Goal: Navigation & Orientation: Find specific page/section

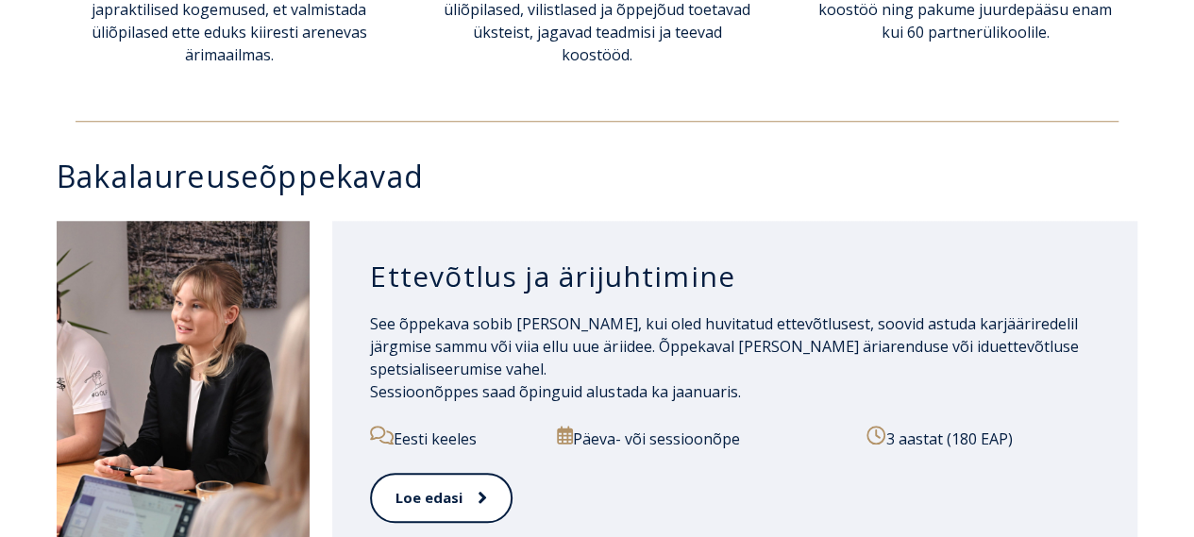
scroll to position [3370, 0]
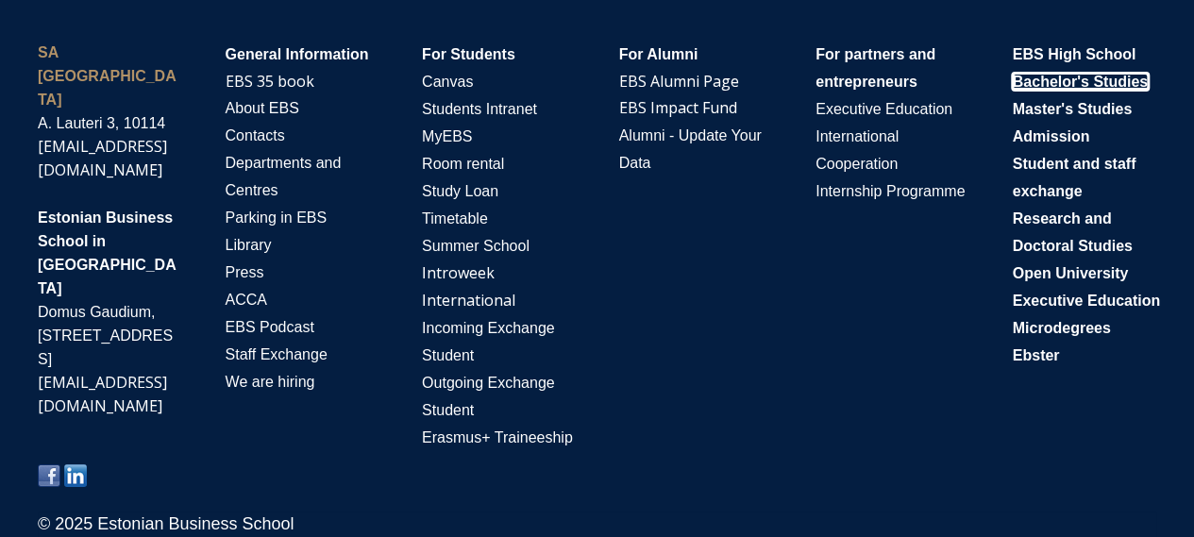
click at [1085, 74] on span "Bachelor's Studies" at bounding box center [1080, 82] width 135 height 16
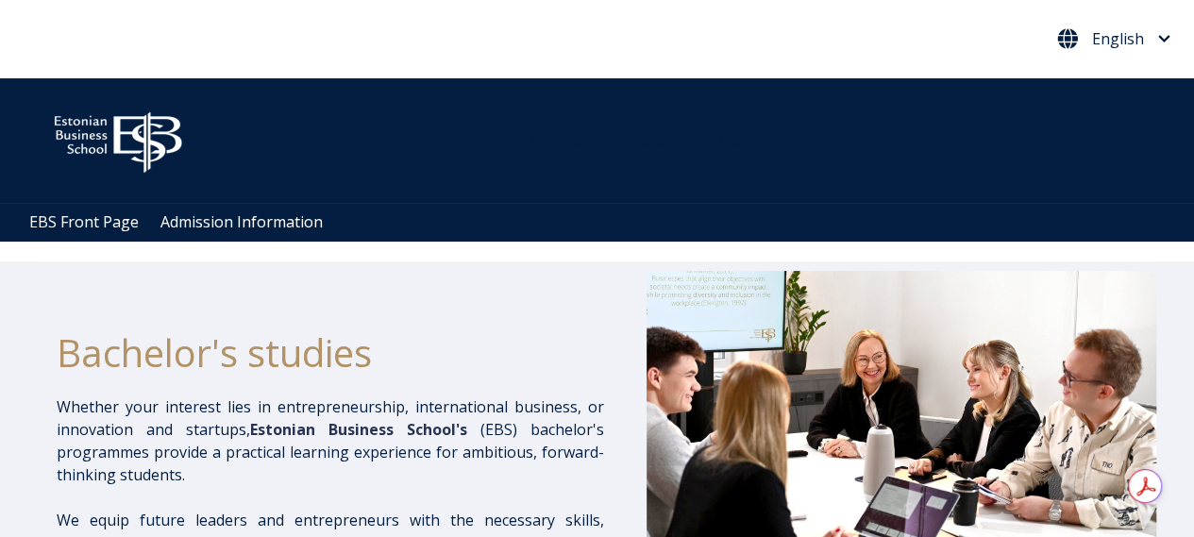
click at [1099, 42] on span "English" at bounding box center [1118, 38] width 52 height 15
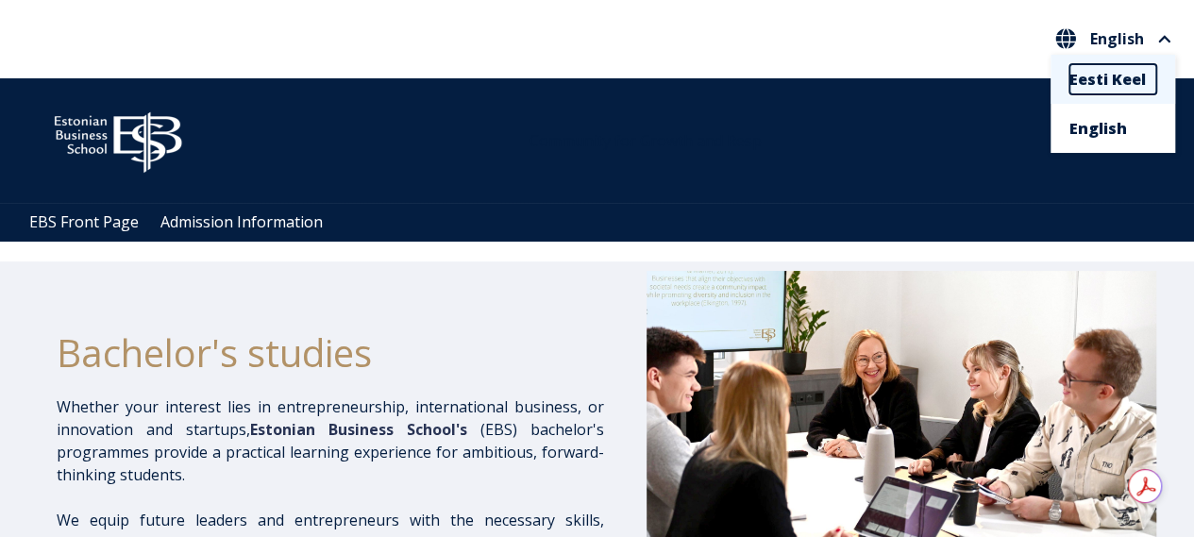
click at [1097, 71] on link "Eesti Keel" at bounding box center [1112, 79] width 87 height 30
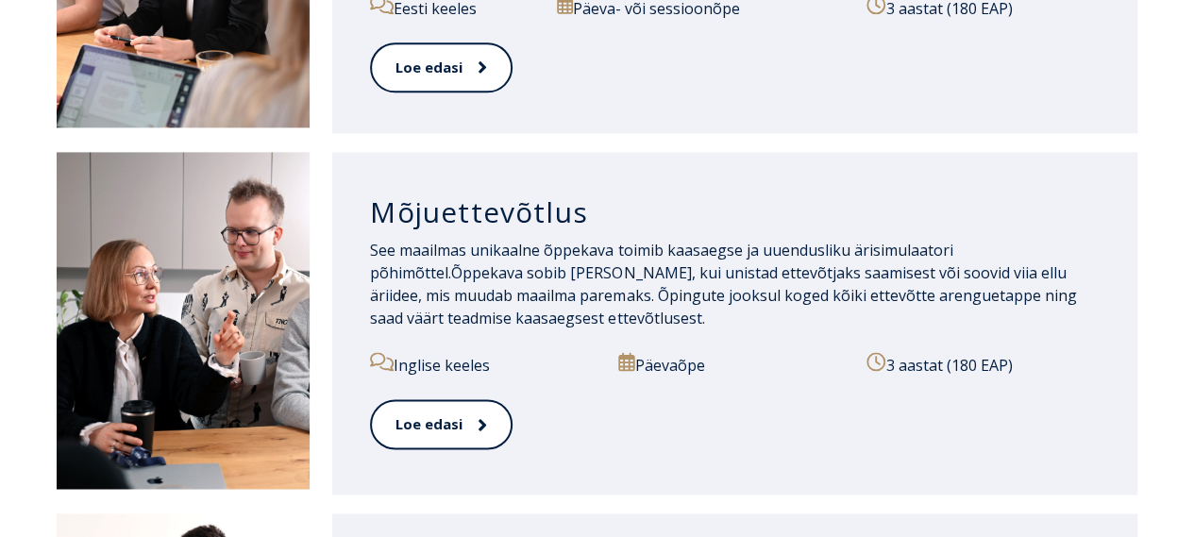
scroll to position [3370, 0]
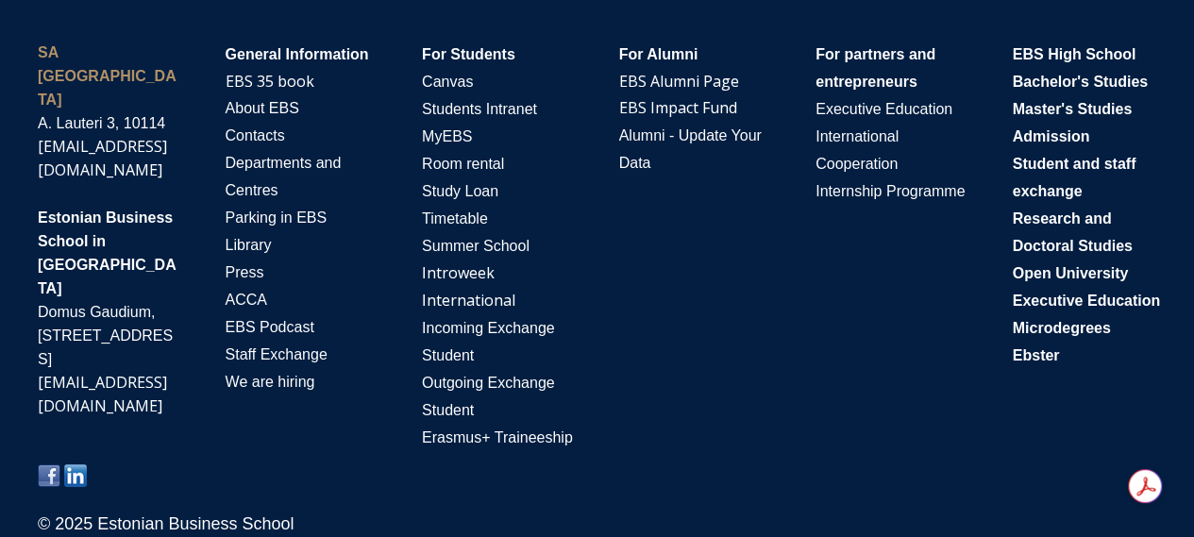
drag, startPoint x: 0, startPoint y: 0, endPoint x: 1207, endPoint y: 564, distance: 1332.6
click at [454, 101] on span "Students Intranet" at bounding box center [479, 109] width 115 height 16
